Goal: Book appointment/travel/reservation

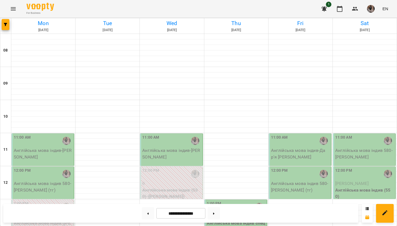
scroll to position [40, 0]
click at [40, 135] on div "11:00 AM" at bounding box center [43, 141] width 59 height 13
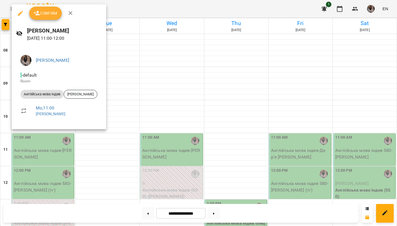
click at [57, 15] on span "Confirm" at bounding box center [46, 13] width 24 height 7
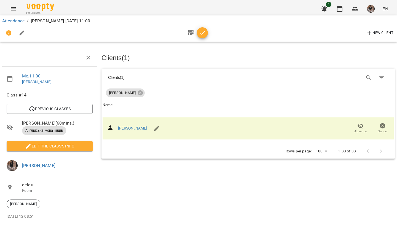
click at [201, 35] on icon "button" at bounding box center [202, 33] width 7 height 7
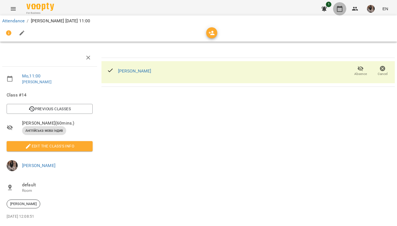
click at [341, 7] on icon "button" at bounding box center [340, 9] width 6 height 6
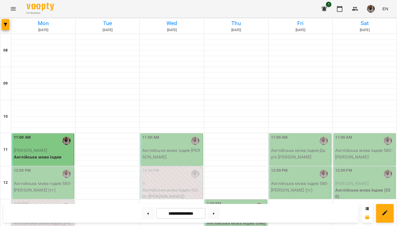
scroll to position [80, 0]
click at [47, 180] on p "Англійська мова індив 580 - [PERSON_NAME] (тг)" at bounding box center [43, 186] width 59 height 13
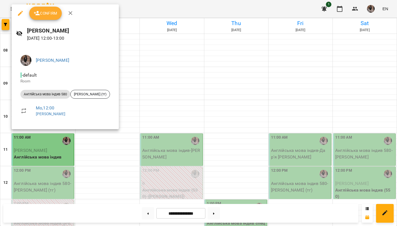
click at [52, 15] on span "Confirm" at bounding box center [46, 13] width 24 height 7
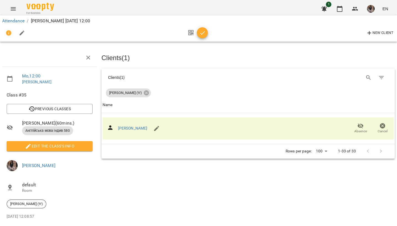
click at [198, 33] on span "button" at bounding box center [202, 33] width 11 height 7
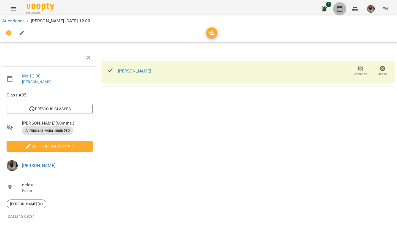
click at [339, 11] on icon "button" at bounding box center [339, 9] width 7 height 7
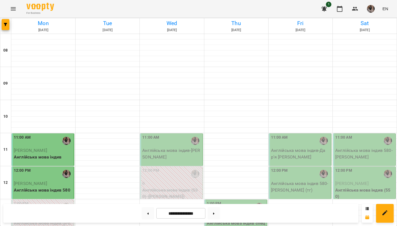
scroll to position [51, 0]
